Goal: Transaction & Acquisition: Purchase product/service

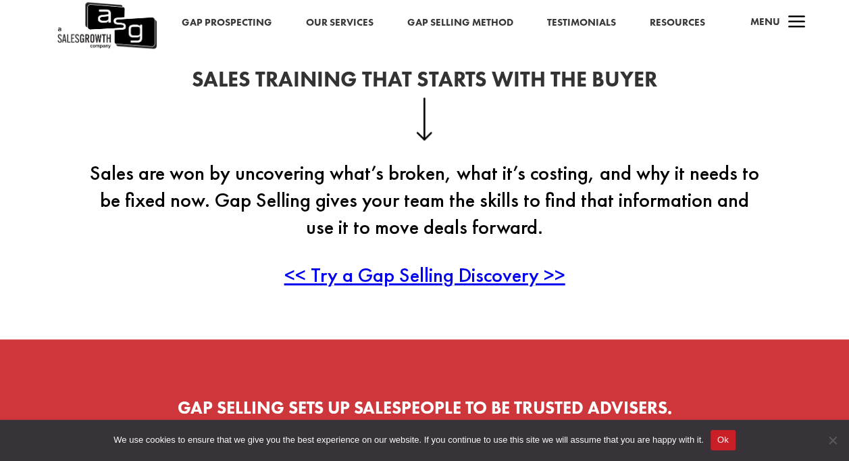
scroll to position [316, 0]
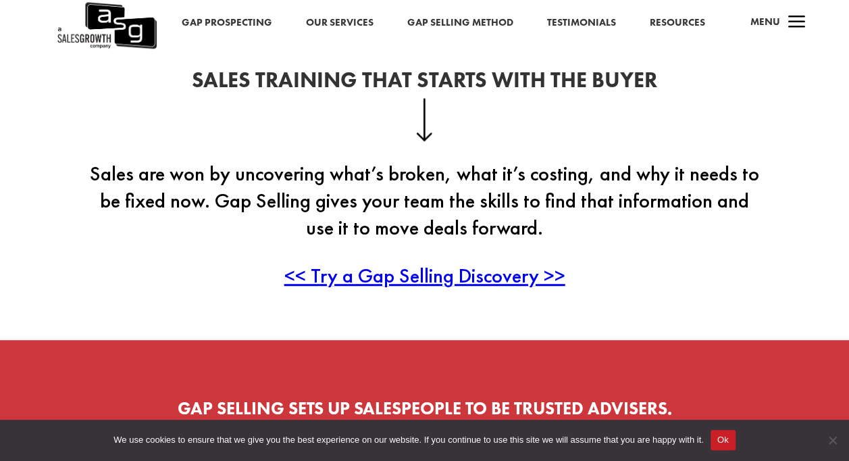
click at [446, 270] on span "<< Try a Gap Selling Discovery >>" at bounding box center [424, 275] width 281 height 26
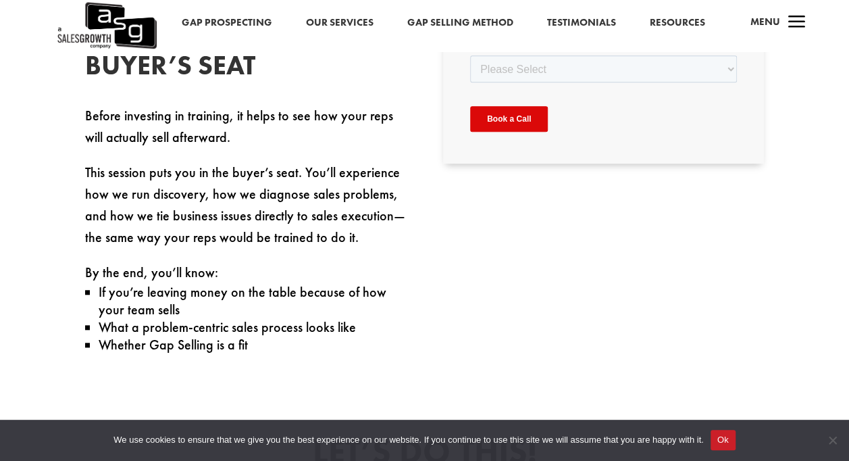
scroll to position [492, 0]
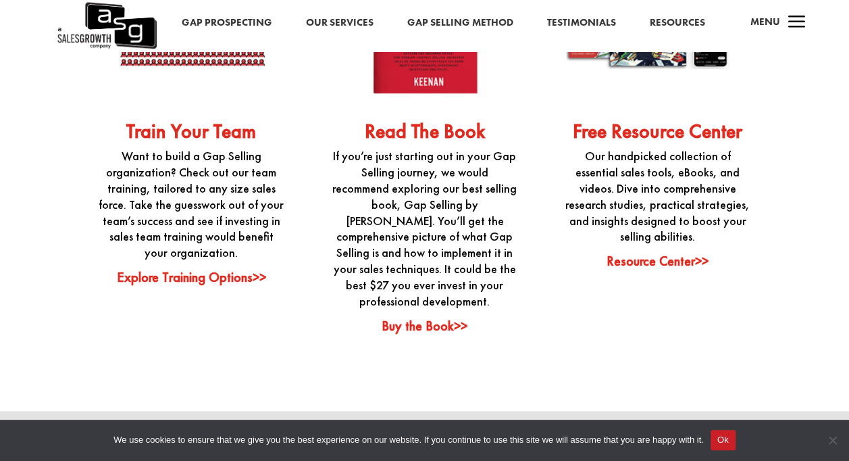
scroll to position [3353, 0]
click at [184, 268] on link "Explore Training Options>>" at bounding box center [191, 277] width 149 height 18
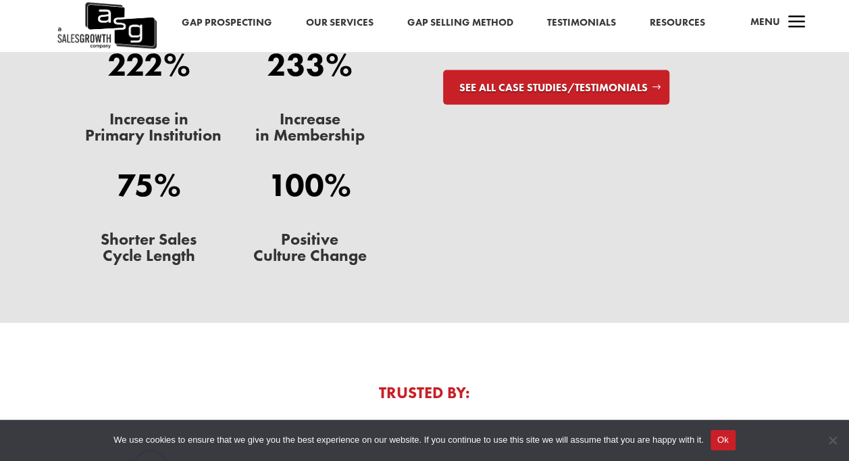
scroll to position [4100, 0]
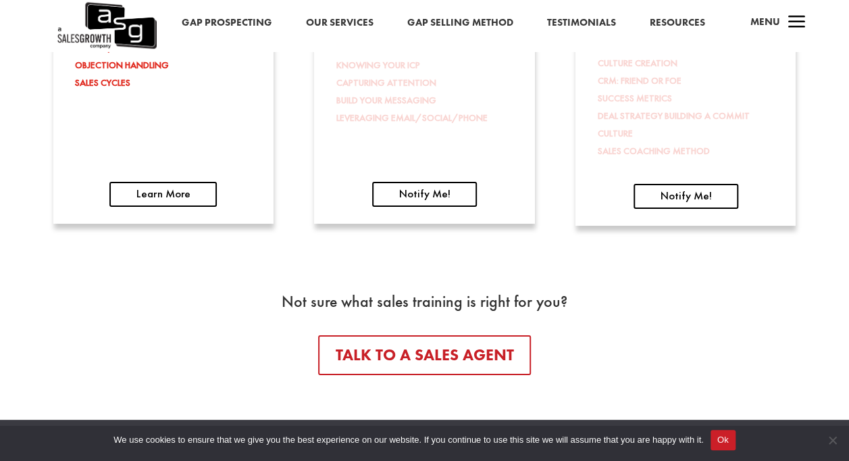
scroll to position [2284, 0]
click at [144, 196] on link "Learn More" at bounding box center [162, 195] width 107 height 26
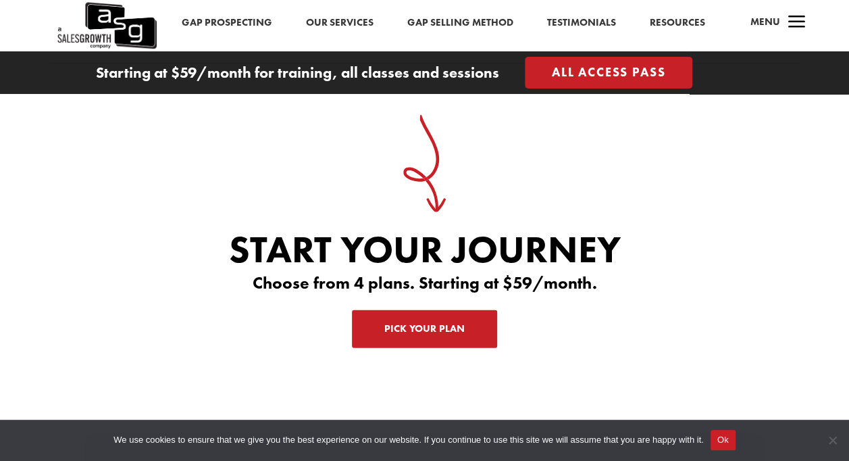
scroll to position [4134, 0]
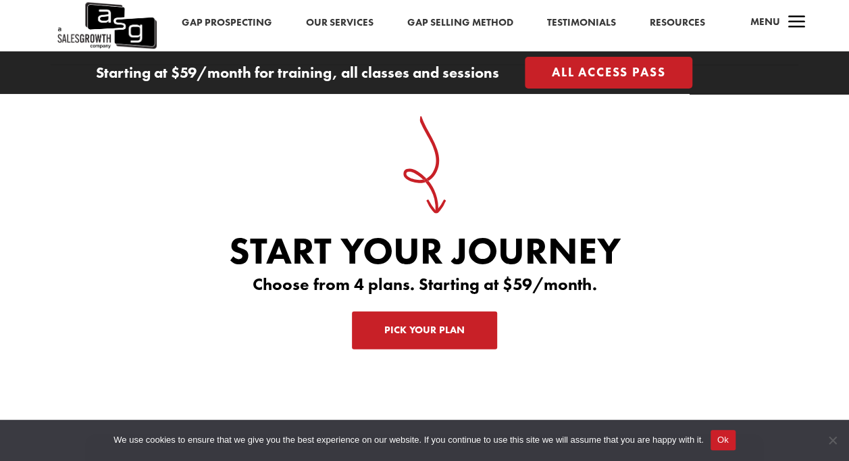
click at [396, 311] on link "Pick Your Plan" at bounding box center [424, 330] width 145 height 38
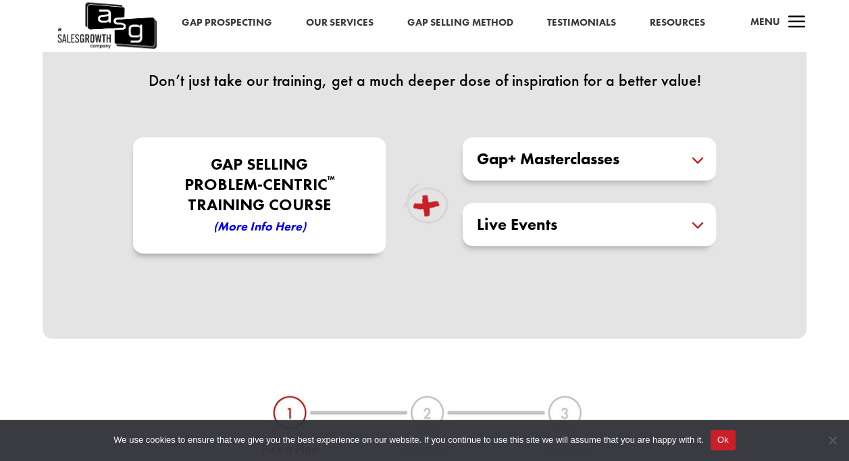
scroll to position [368, 0]
click at [591, 166] on h5 "Gap+ Masterclasses" at bounding box center [589, 158] width 226 height 16
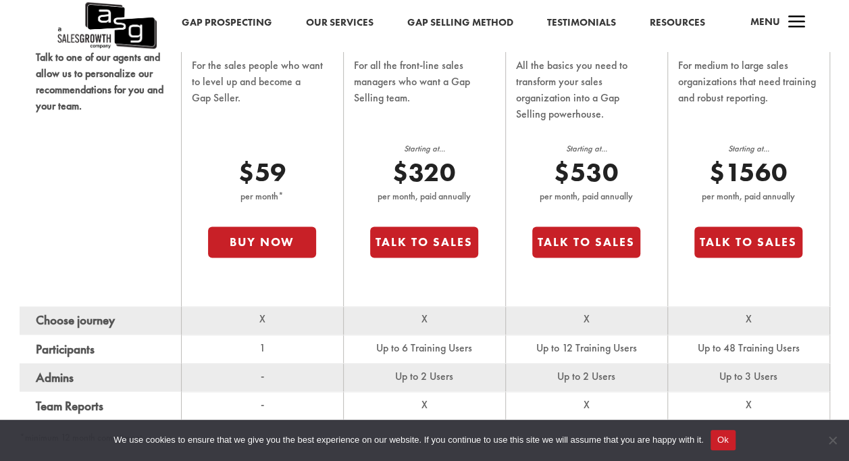
scroll to position [897, 0]
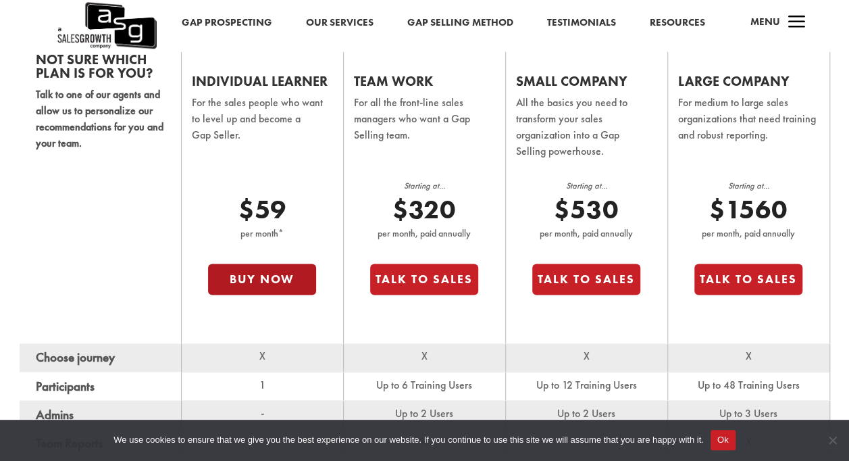
click at [251, 277] on button "Buy Now" at bounding box center [262, 279] width 108 height 31
